Goal: Task Accomplishment & Management: Complete application form

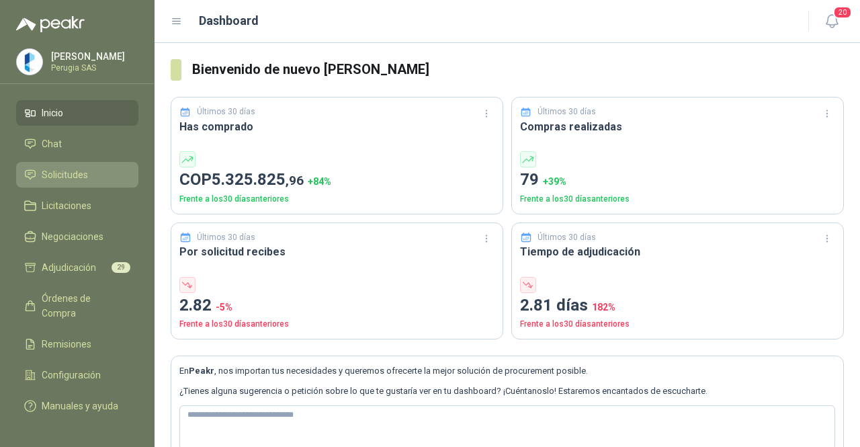
click at [91, 181] on li "Solicitudes" at bounding box center [77, 174] width 106 height 15
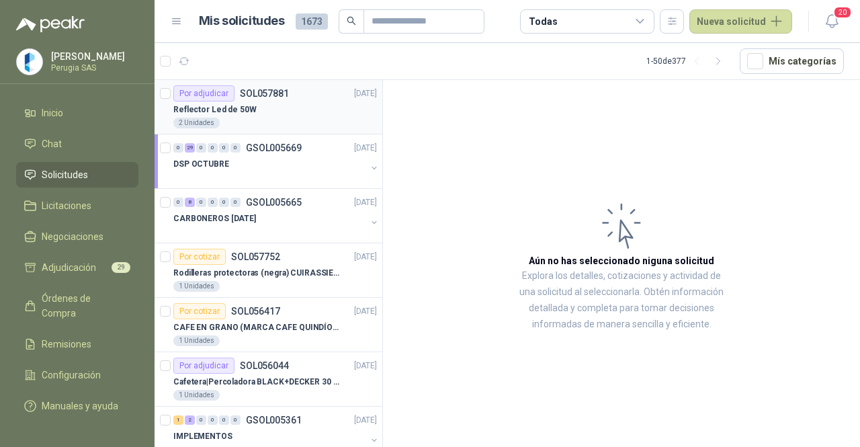
click at [304, 89] on div "Por adjudicar SOL057881 [DATE]" at bounding box center [275, 93] width 204 height 16
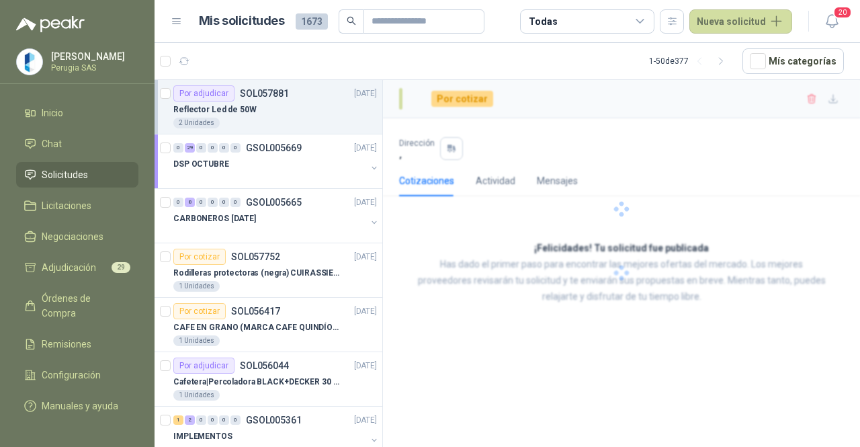
click at [304, 89] on div "Por adjudicar SOL057881 [DATE]" at bounding box center [275, 93] width 204 height 16
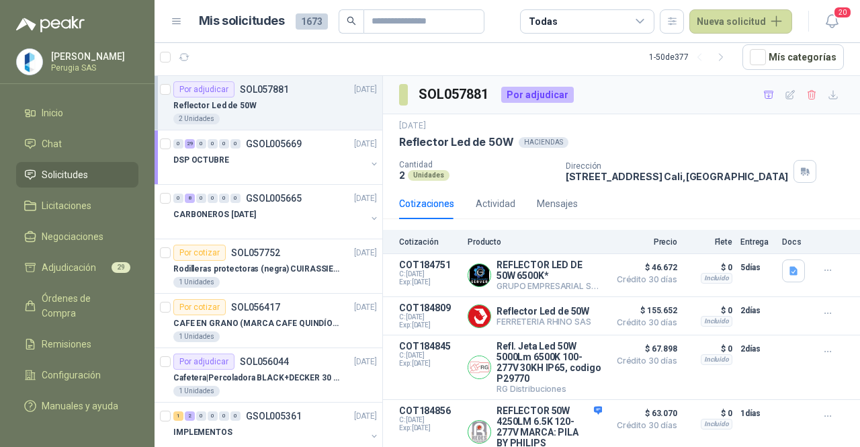
scroll to position [17, 0]
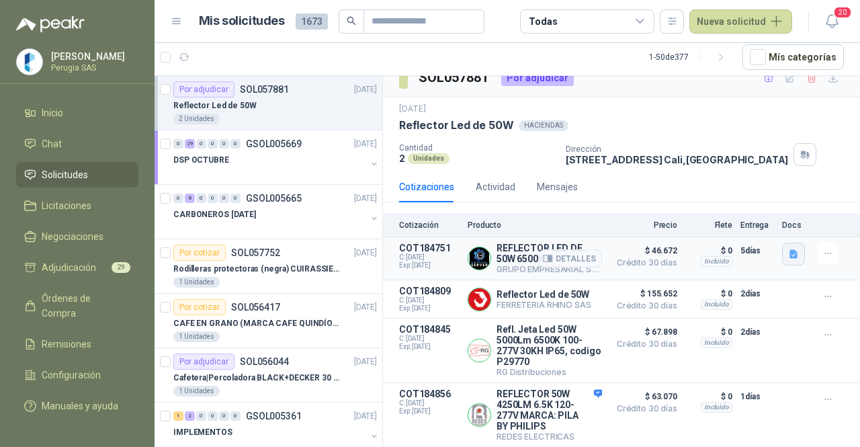
click at [789, 253] on icon "button" at bounding box center [794, 254] width 11 height 11
click at [750, 221] on button "image.png" at bounding box center [756, 222] width 58 height 14
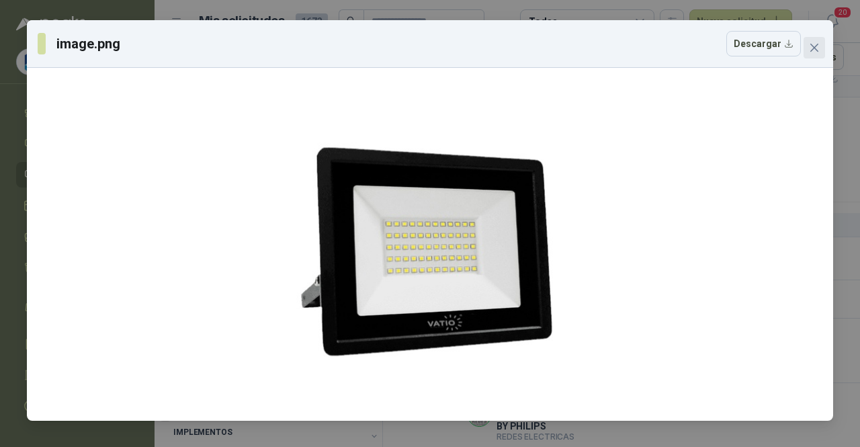
click at [820, 48] on span "Close" at bounding box center [815, 47] width 22 height 11
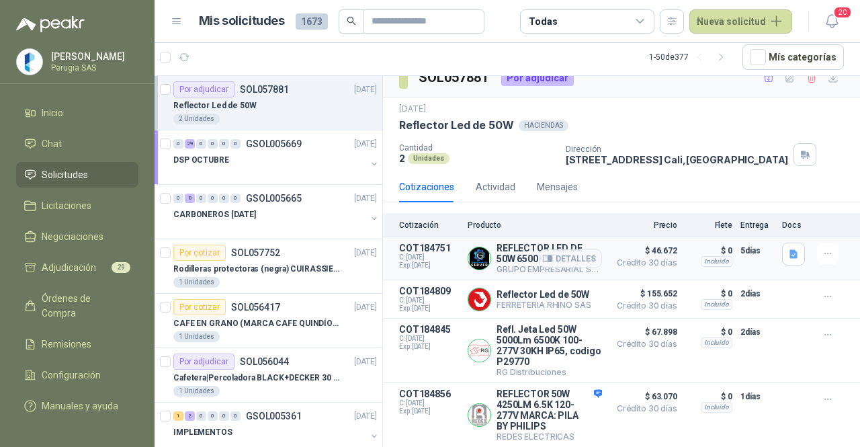
click at [828, 254] on div at bounding box center [830, 254] width 27 height 22
click at [823, 248] on icon "button" at bounding box center [828, 253] width 11 height 11
click at [776, 198] on button "Añadir" at bounding box center [802, 197] width 108 height 22
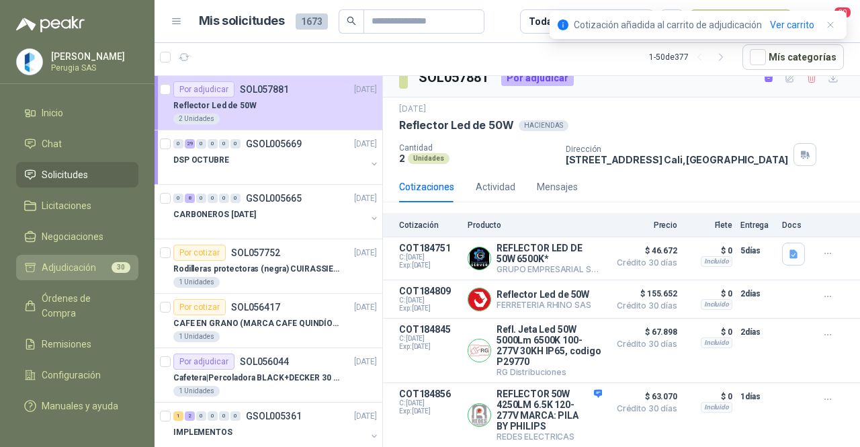
click at [96, 265] on li "Adjudicación 30" at bounding box center [77, 267] width 106 height 15
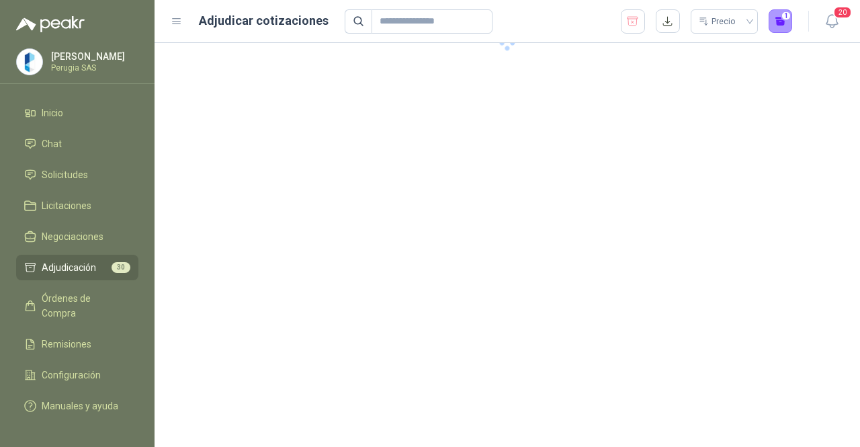
click at [96, 265] on li "Adjudicación 30" at bounding box center [77, 267] width 106 height 15
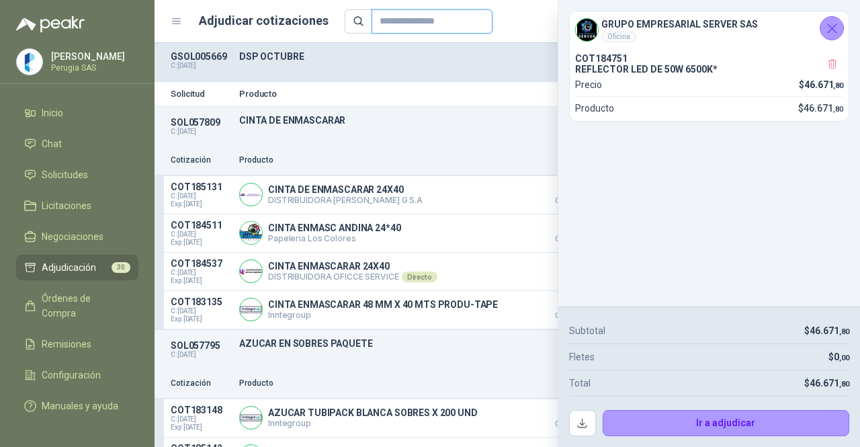
click at [459, 15] on input "text" at bounding box center [427, 21] width 94 height 23
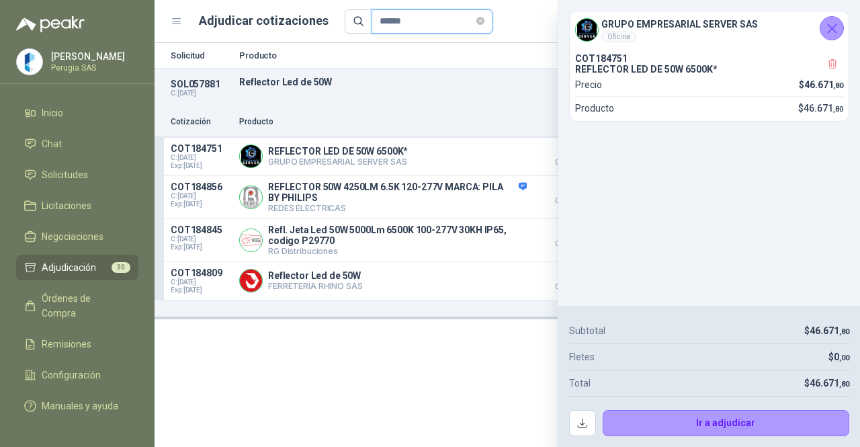
type input "******"
click at [838, 24] on icon "Cerrar" at bounding box center [832, 28] width 17 height 17
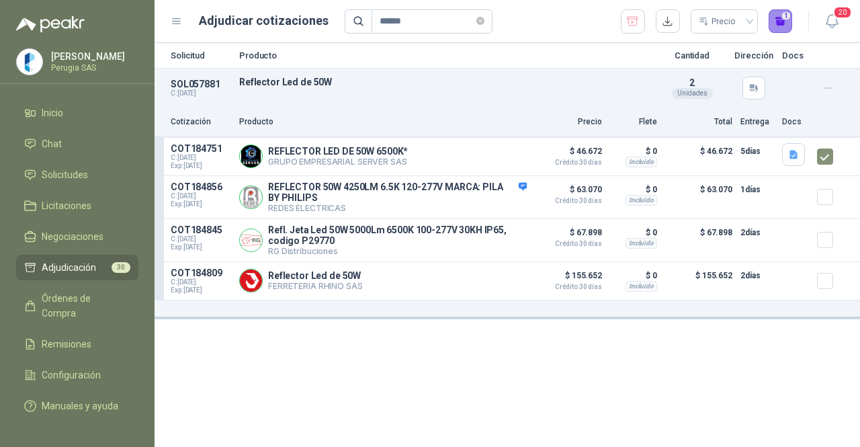
click at [778, 20] on button "1" at bounding box center [781, 21] width 24 height 24
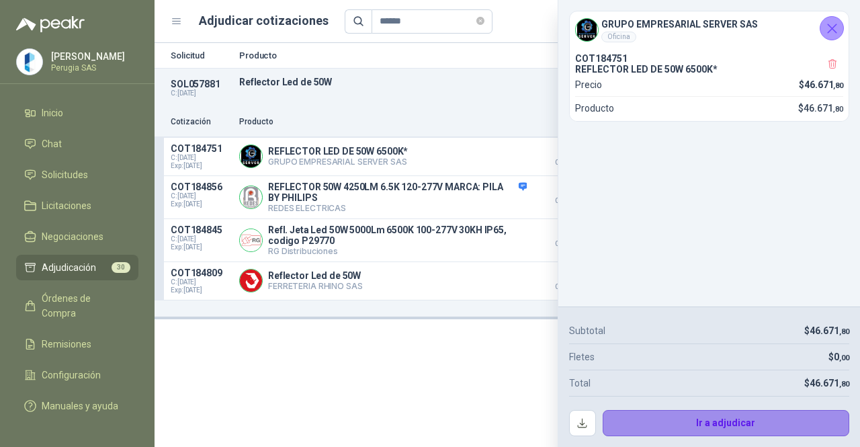
click at [735, 432] on button "Ir a adjudicar" at bounding box center [726, 423] width 247 height 27
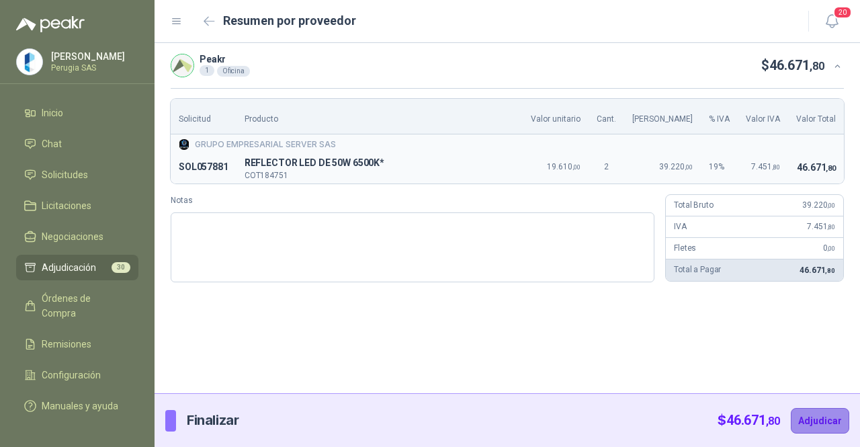
click at [812, 413] on button "Adjudicar" at bounding box center [820, 421] width 58 height 26
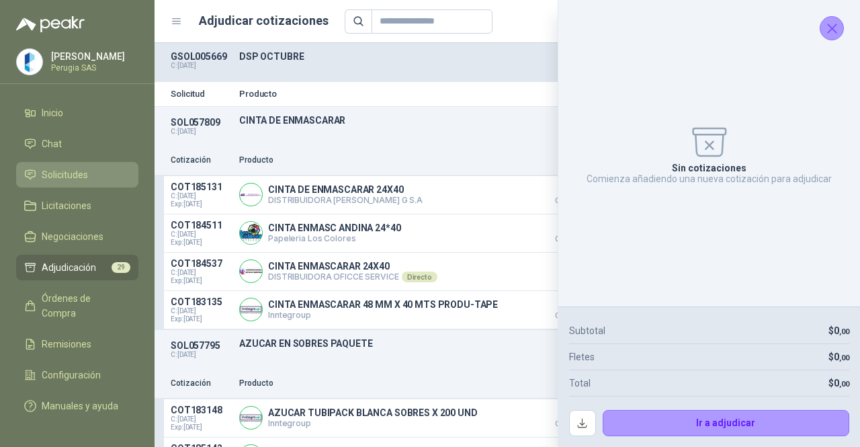
click at [52, 171] on span "Solicitudes" at bounding box center [65, 174] width 46 height 15
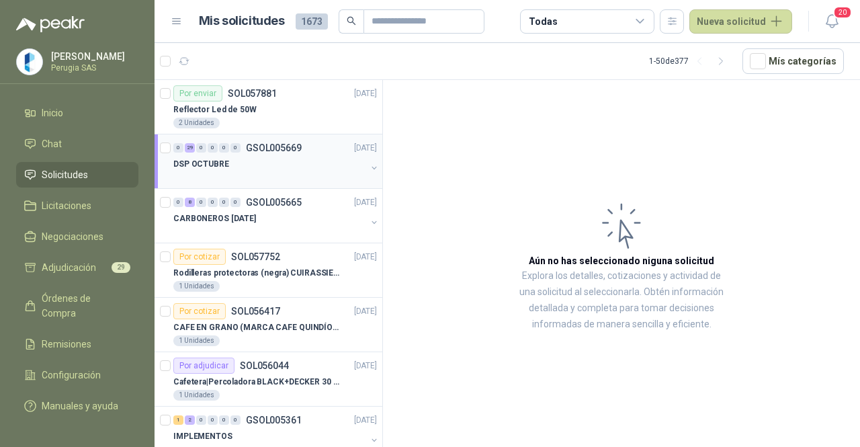
click at [296, 147] on p "GSOL005669" at bounding box center [274, 147] width 56 height 9
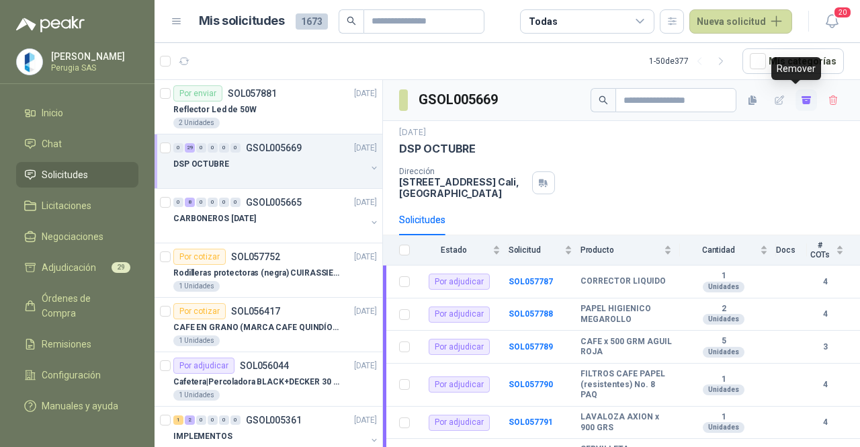
click at [803, 103] on icon "button" at bounding box center [807, 101] width 8 height 5
click at [802, 103] on icon "button" at bounding box center [806, 99] width 9 height 7
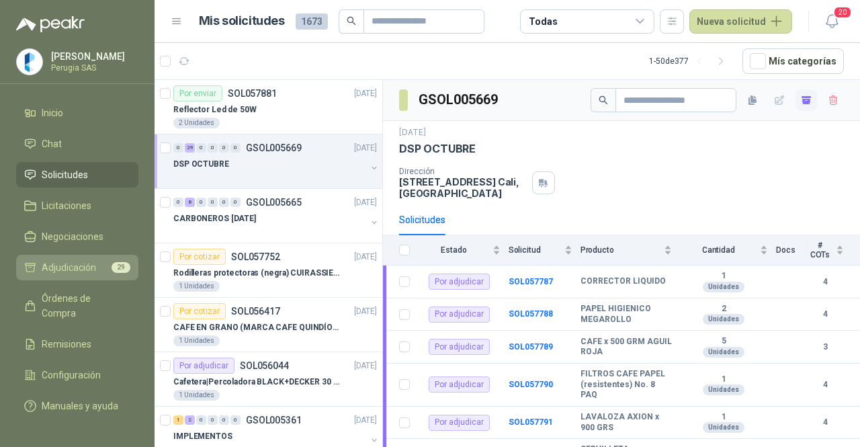
click at [99, 272] on li "Adjudicación 29" at bounding box center [77, 267] width 106 height 15
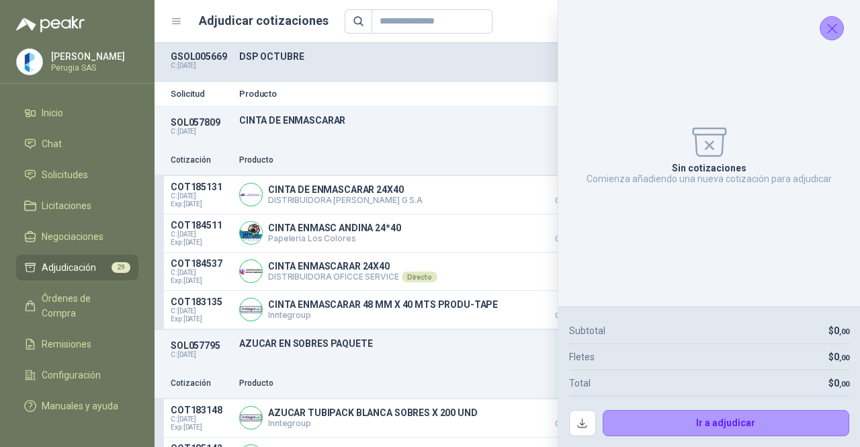
click at [831, 33] on icon "Cerrar" at bounding box center [832, 28] width 17 height 17
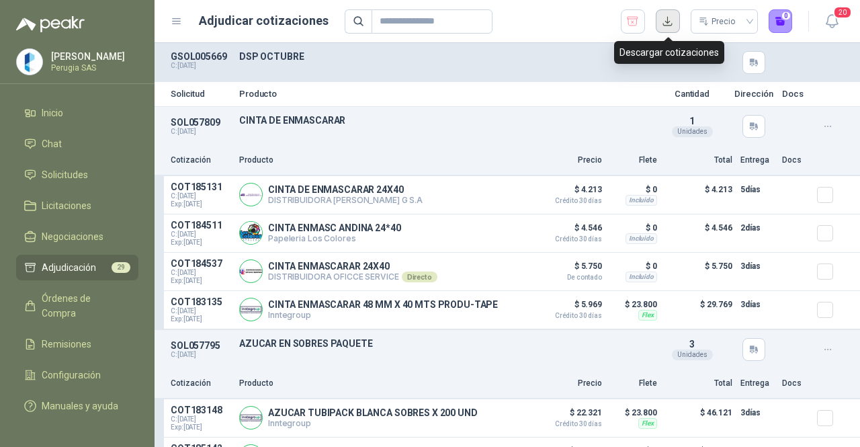
click at [671, 18] on button "button" at bounding box center [668, 21] width 24 height 24
